Goal: Check status: Check status

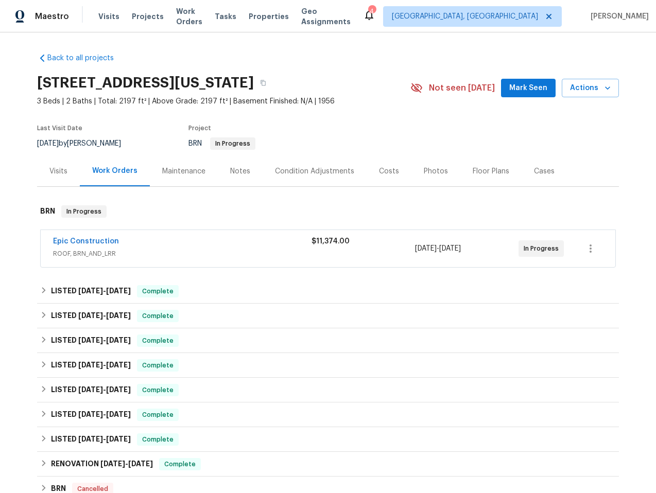
click at [226, 245] on div "Epic Construction" at bounding box center [182, 242] width 259 height 12
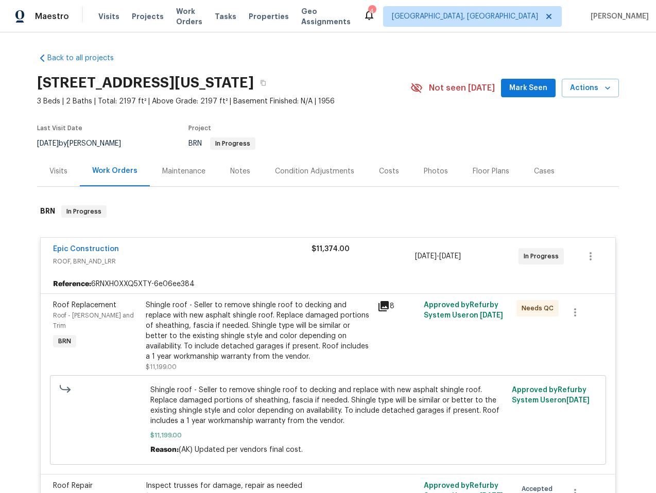
scroll to position [2, 0]
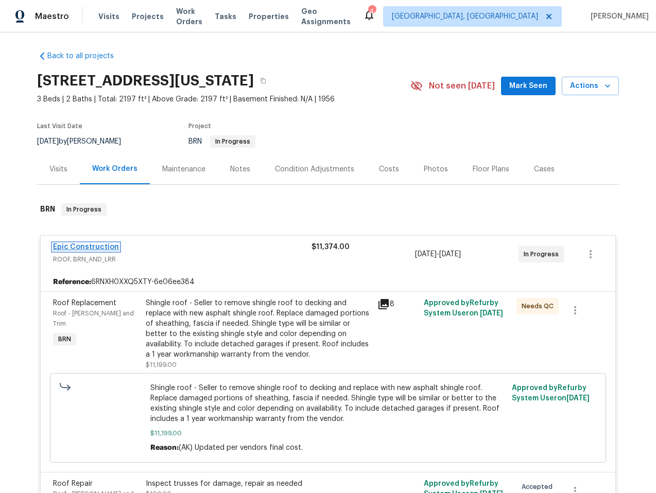
click at [92, 246] on link "Epic Construction" at bounding box center [86, 247] width 66 height 7
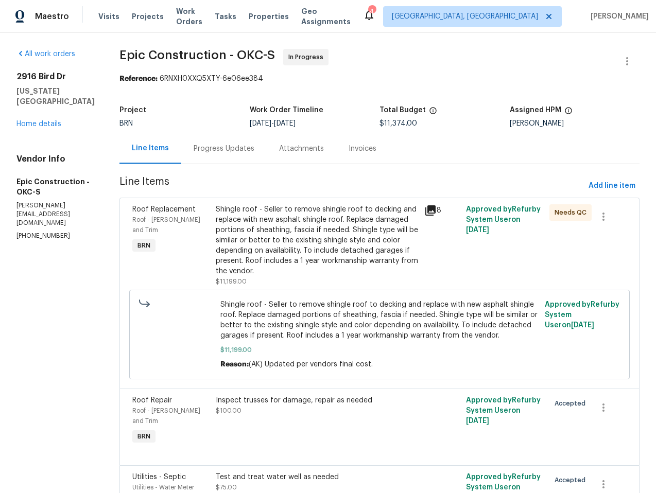
click at [200, 148] on div "Progress Updates" at bounding box center [224, 149] width 61 height 10
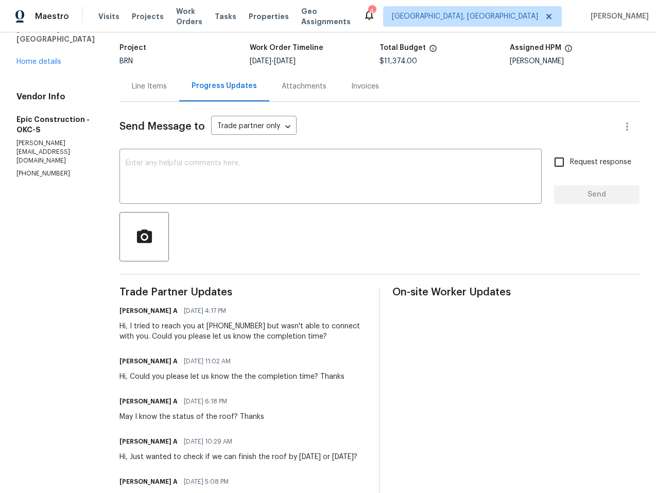
scroll to position [175, 0]
